Goal: Information Seeking & Learning: Learn about a topic

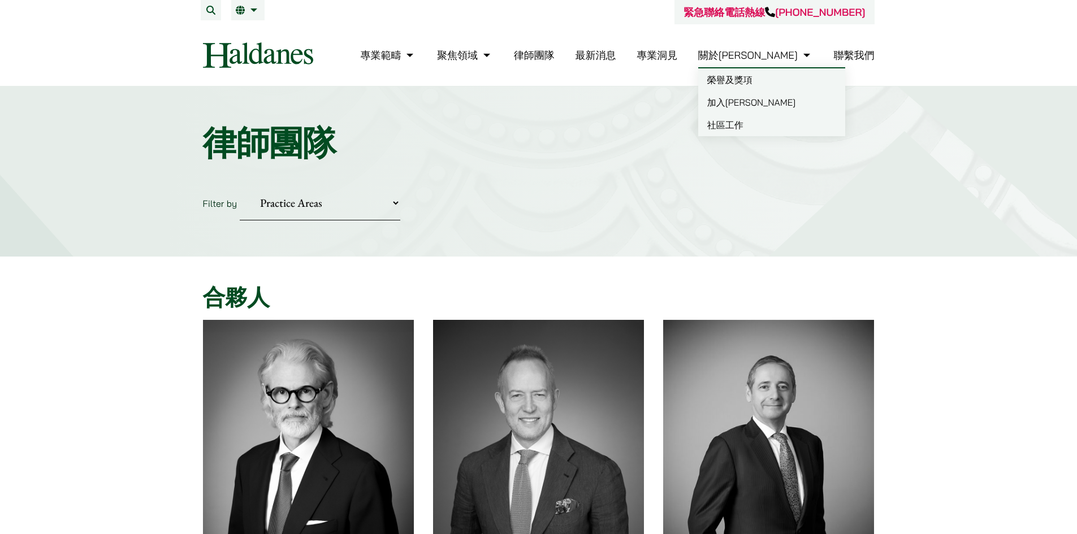
click at [787, 103] on link "加入[PERSON_NAME]" at bounding box center [771, 102] width 147 height 23
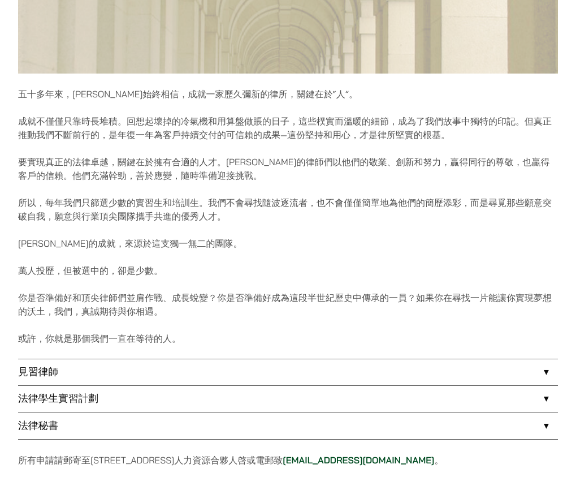
scroll to position [679, 0]
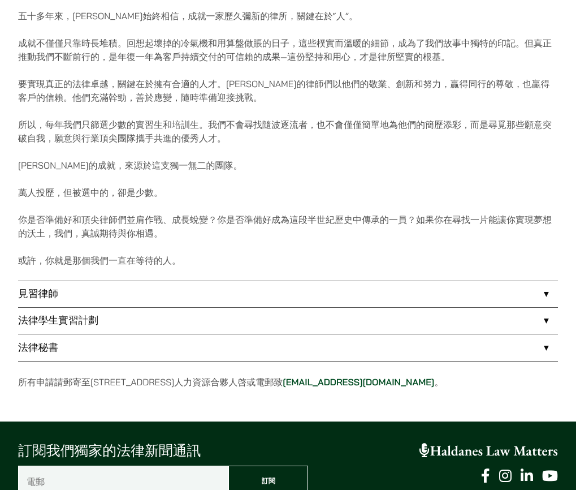
click at [405, 296] on link "見習律師" at bounding box center [288, 294] width 540 height 26
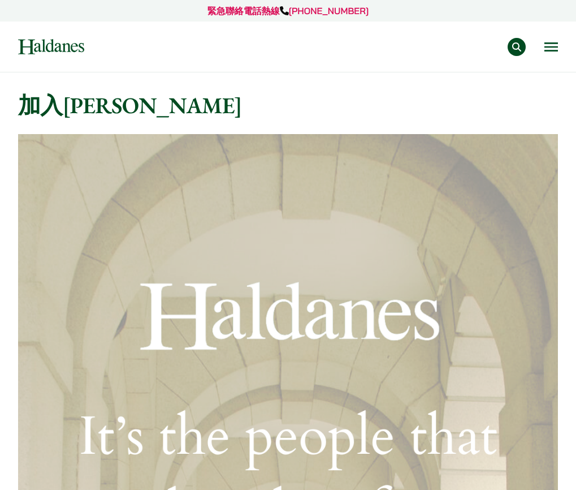
click at [545, 51] on button "Open menu" at bounding box center [552, 46] width 14 height 9
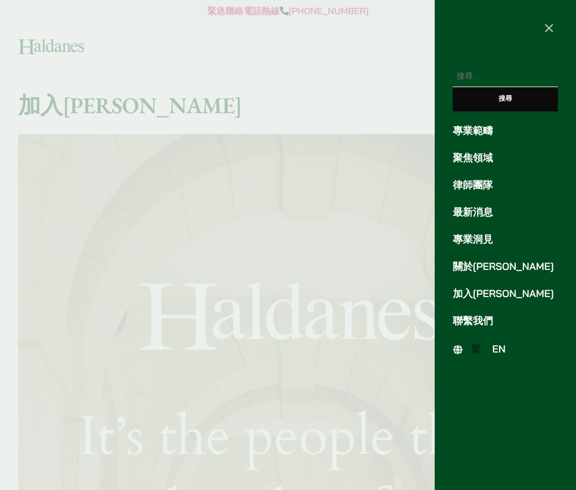
click at [498, 355] on span "EN" at bounding box center [500, 349] width 14 height 12
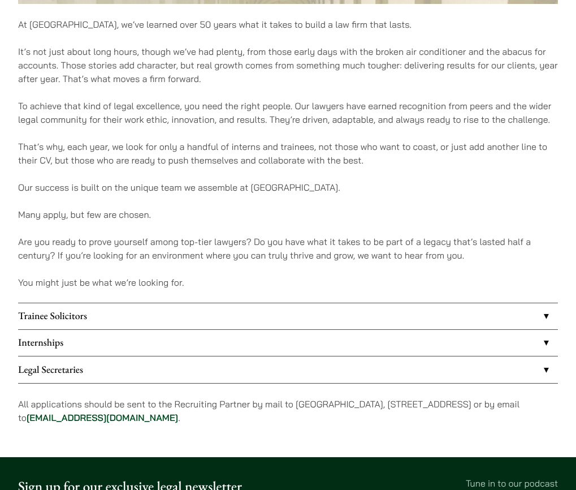
scroll to position [848, 0]
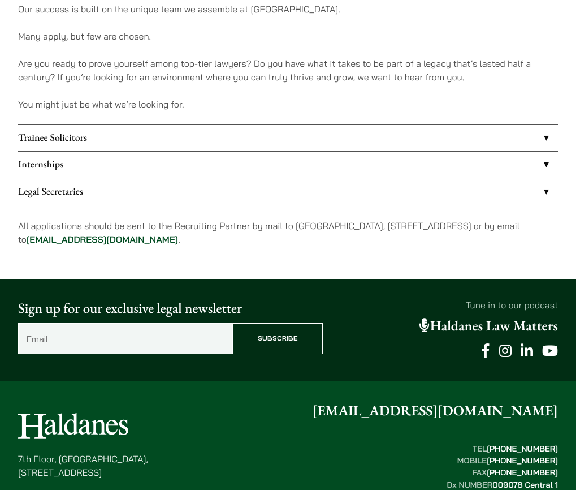
click at [323, 151] on link "Trainee Solicitors" at bounding box center [288, 138] width 540 height 26
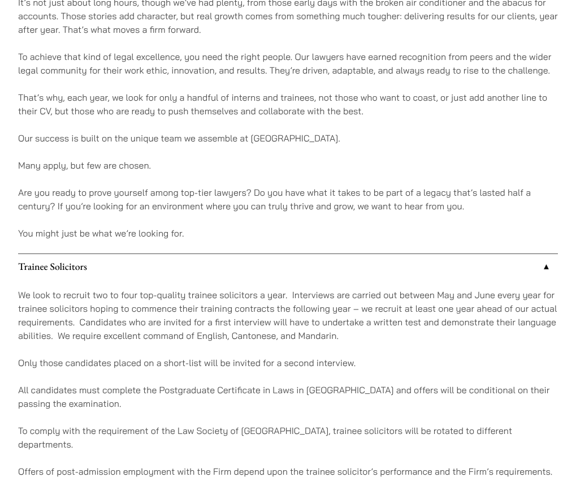
scroll to position [905, 0]
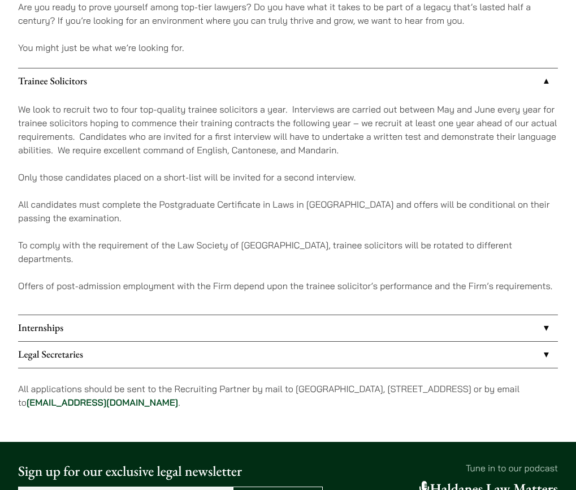
click at [391, 341] on link "Internships" at bounding box center [288, 328] width 540 height 26
